Goal: Navigation & Orientation: Find specific page/section

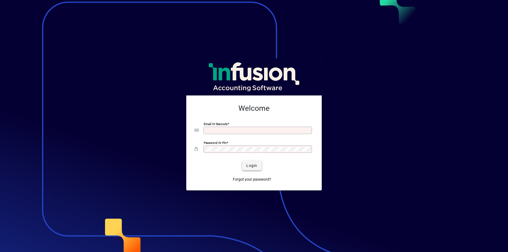
type input "**********"
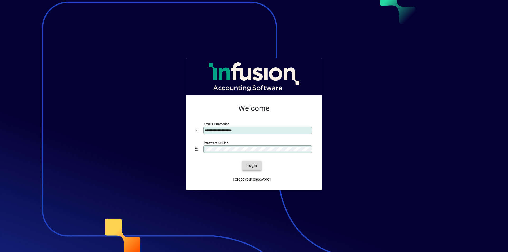
click at [255, 167] on span "Login" at bounding box center [252, 166] width 11 height 6
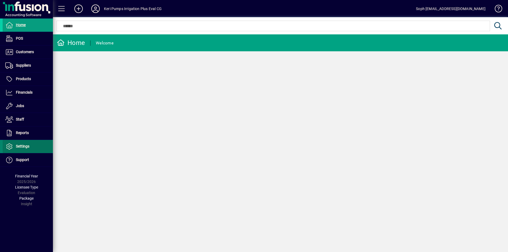
click at [23, 147] on span "Settings" at bounding box center [23, 146] width 14 height 4
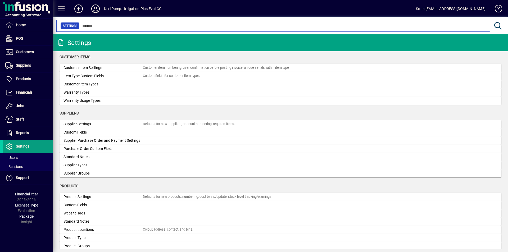
scroll to position [308, 0]
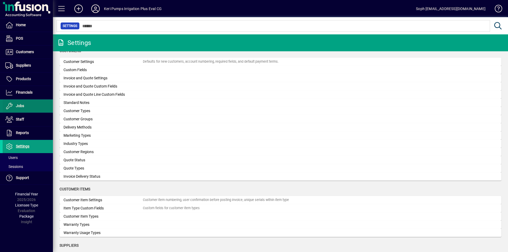
click at [26, 105] on span at bounding box center [28, 106] width 50 height 13
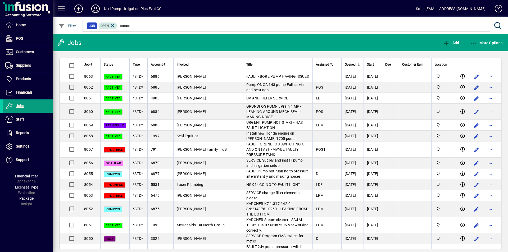
click at [105, 27] on span "Open" at bounding box center [105, 26] width 8 height 4
click at [67, 27] on span "Filter" at bounding box center [68, 26] width 18 height 4
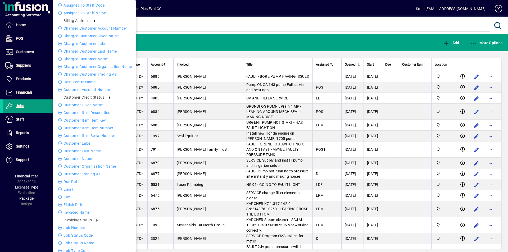
click at [215, 26] on div at bounding box center [254, 126] width 508 height 252
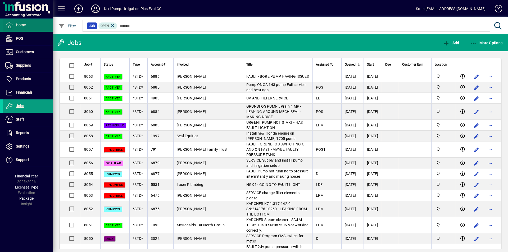
click at [21, 23] on span "Home" at bounding box center [14, 25] width 23 height 6
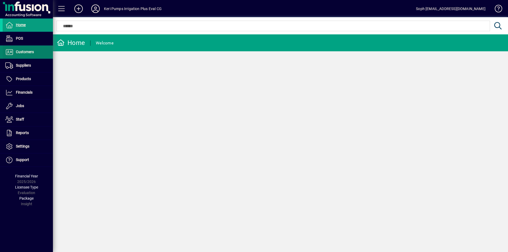
click at [22, 53] on span "Customers" at bounding box center [25, 52] width 18 height 4
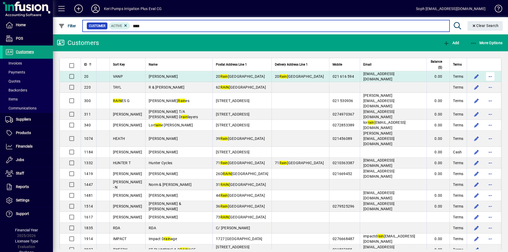
type input "****"
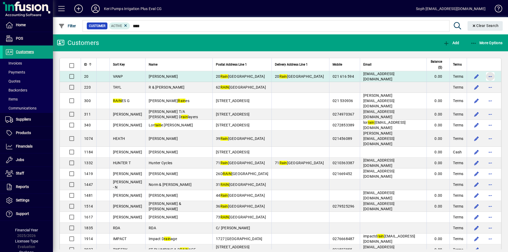
click at [486, 77] on span "button" at bounding box center [490, 76] width 13 height 13
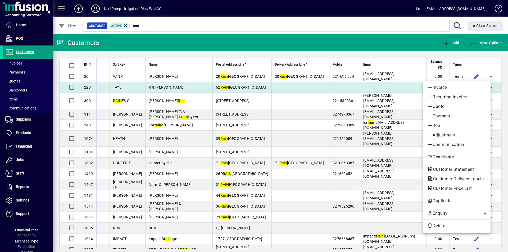
click at [400, 89] on div at bounding box center [254, 126] width 508 height 252
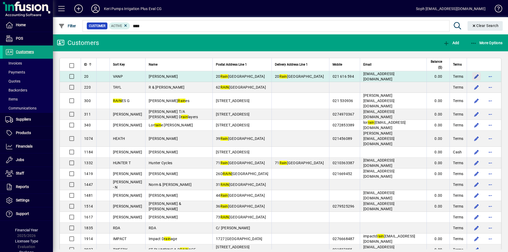
click at [471, 79] on span "button" at bounding box center [477, 76] width 13 height 13
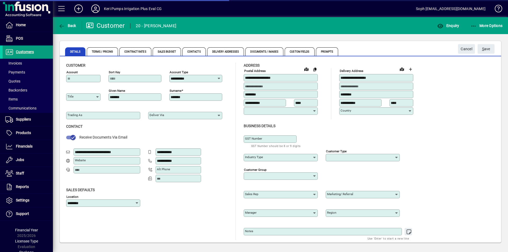
type input "**********"
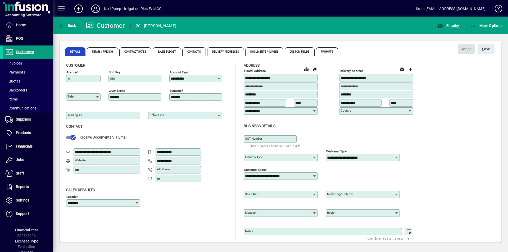
click at [469, 50] on span "Cancel" at bounding box center [467, 49] width 12 height 9
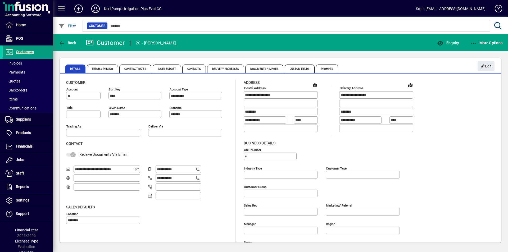
type input "**********"
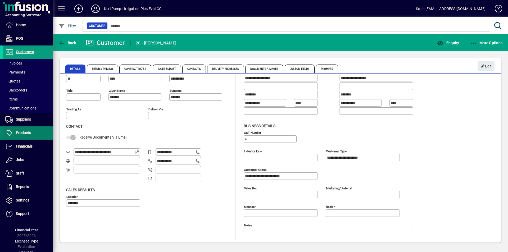
click at [23, 132] on span "Products" at bounding box center [23, 133] width 15 height 4
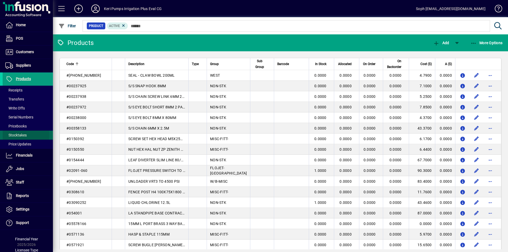
click at [20, 135] on span "Stocktakes" at bounding box center [15, 135] width 21 height 4
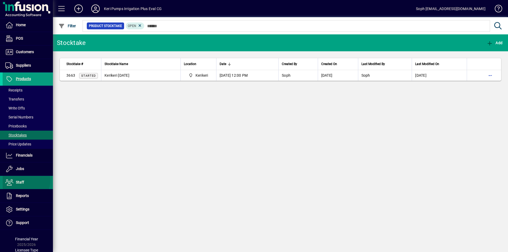
click at [19, 181] on span "Staff" at bounding box center [20, 182] width 8 height 4
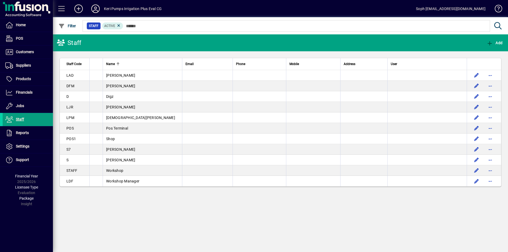
click at [64, 7] on span at bounding box center [61, 8] width 13 height 13
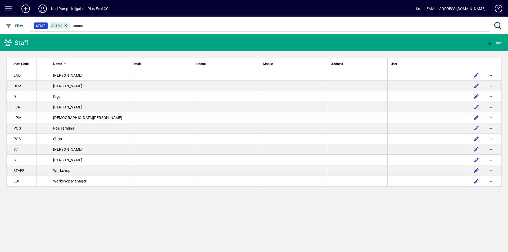
click at [9, 8] on span at bounding box center [8, 8] width 13 height 13
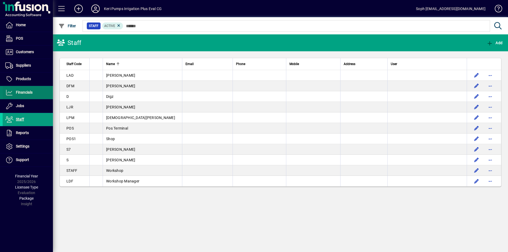
click at [27, 92] on span "Financials" at bounding box center [24, 92] width 17 height 4
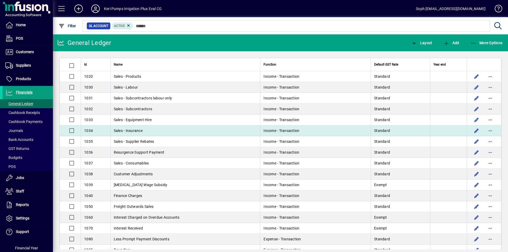
click at [332, 132] on td "Income - Transaction" at bounding box center [315, 131] width 111 height 11
